Goal: Information Seeking & Learning: Learn about a topic

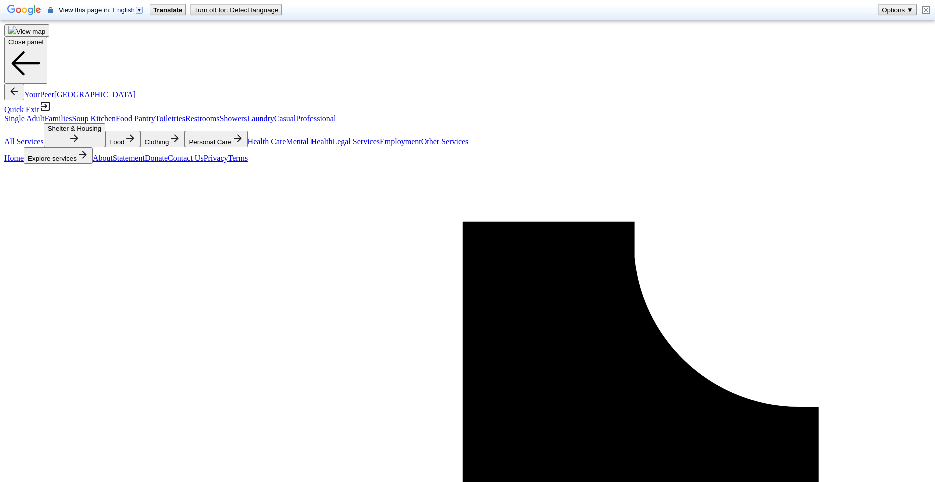
scroll to position [361, 0]
type input "project hospitality"
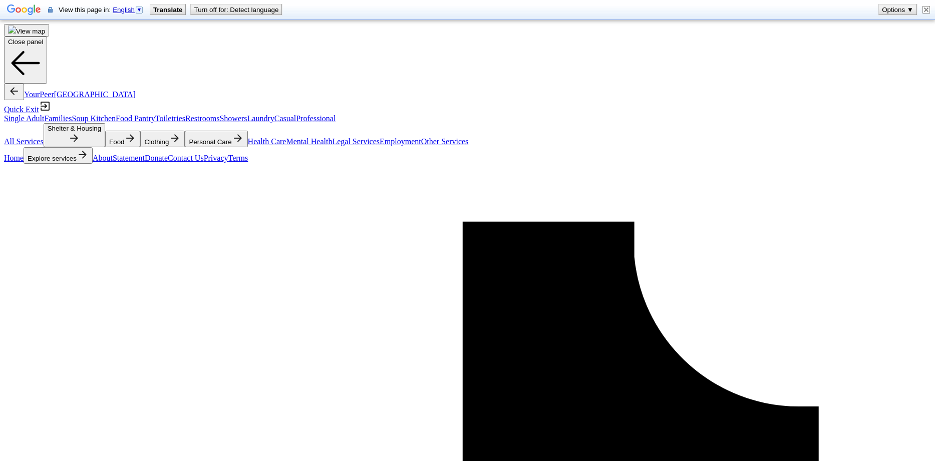
scroll to position [923, 0]
click at [297, 214] on html "View map Close panel YourPeer [GEOGRAPHIC_DATA] Quick Exit Single Adult Familie…" at bounding box center [467, 230] width 935 height 461
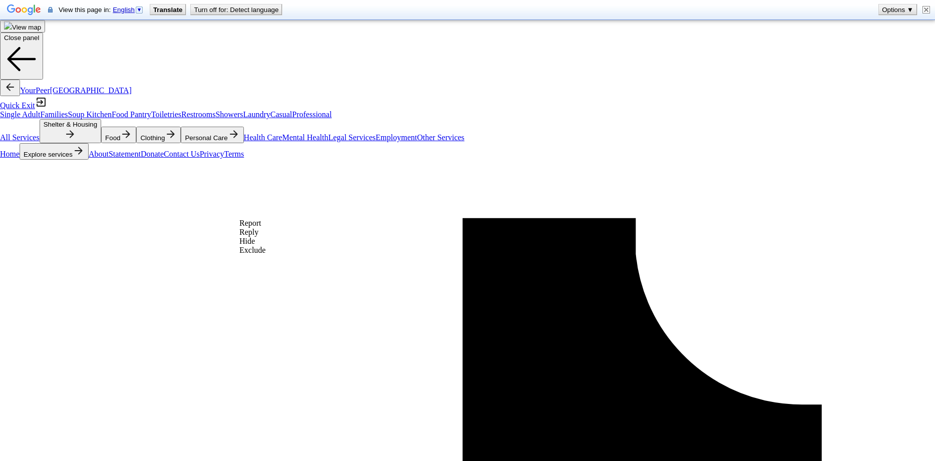
click at [266, 255] on div "Exclude" at bounding box center [252, 250] width 26 height 9
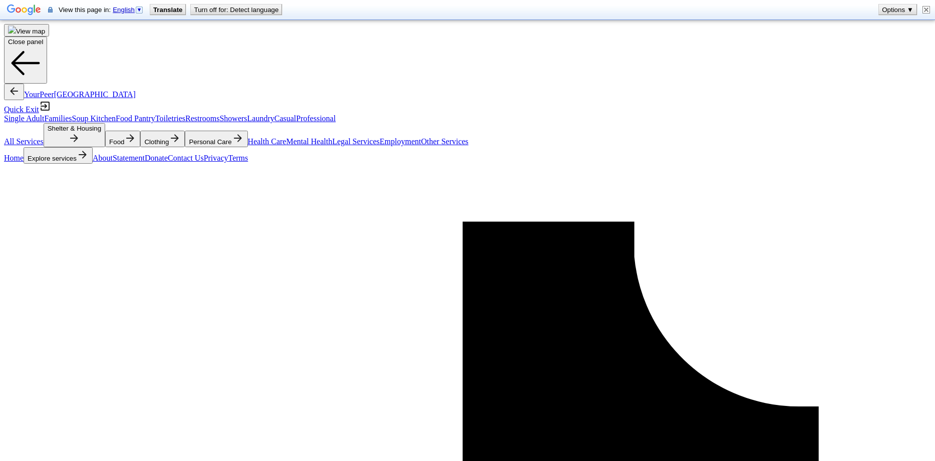
click at [294, 212] on html "View map Close panel YourPeer [GEOGRAPHIC_DATA] Quick Exit Single Adult Familie…" at bounding box center [467, 230] width 935 height 461
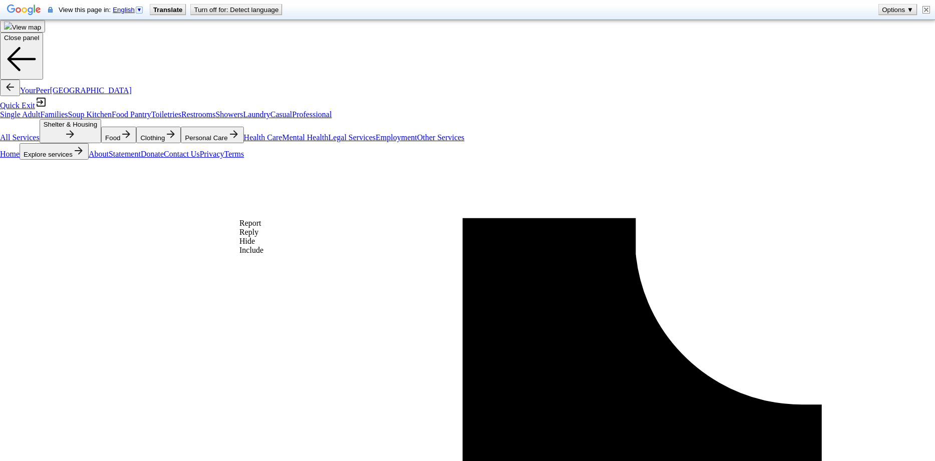
click at [263, 255] on div "Include" at bounding box center [251, 250] width 24 height 9
click at [302, 213] on html "View map Close panel YourPeer [GEOGRAPHIC_DATA] Quick Exit Single Adult Familie…" at bounding box center [467, 230] width 935 height 461
click at [266, 255] on div "Exclude" at bounding box center [252, 250] width 26 height 9
